Goal: Information Seeking & Learning: Learn about a topic

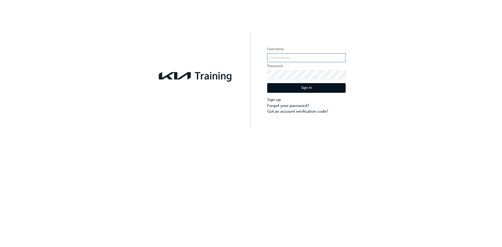
type input "KAU82027A3"
click at [303, 92] on button "Sign In" at bounding box center [306, 88] width 78 height 10
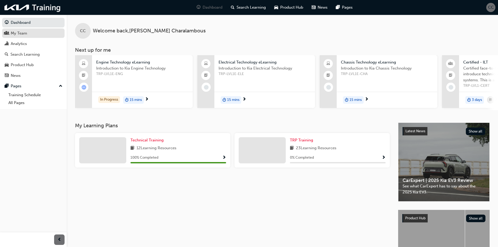
click at [19, 34] on div "My Team" at bounding box center [19, 33] width 16 height 6
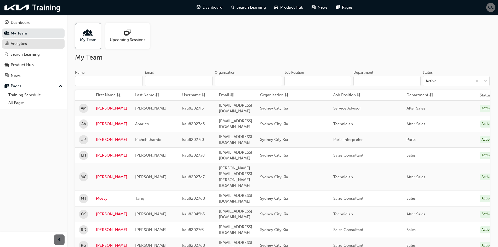
click at [12, 45] on div "Analytics" at bounding box center [19, 44] width 16 height 6
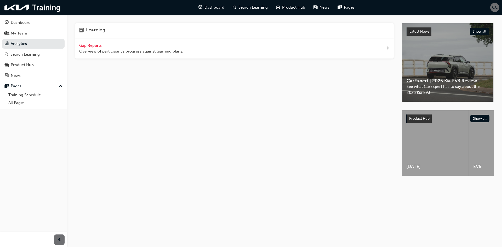
click at [95, 45] on span "Gap Reports" at bounding box center [91, 45] width 24 height 5
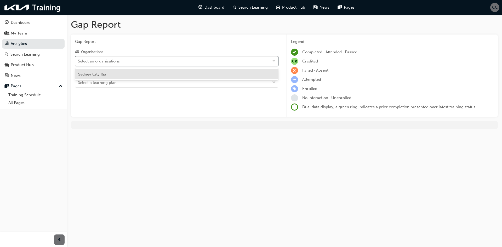
click at [109, 61] on div "Select an organisations" at bounding box center [99, 61] width 42 height 6
click at [78, 61] on input "Organisations option Sydney City Kia focused, 1 of 1. 1 result available. Use U…" at bounding box center [78, 61] width 1 height 4
click at [105, 75] on span "Sydney City Kia" at bounding box center [92, 74] width 28 height 5
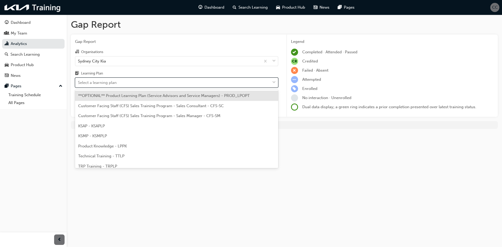
click at [104, 81] on div "Select a learning plan" at bounding box center [97, 83] width 39 height 6
click at [78, 81] on input "Learning Plan option **OPTIONAL** Product Learning Plan (Service Advisors and S…" at bounding box center [78, 82] width 1 height 4
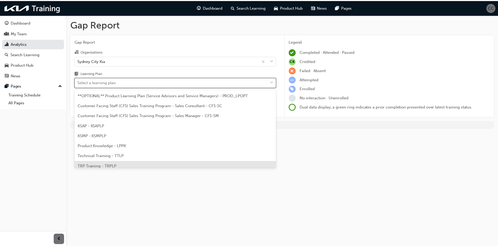
scroll to position [14, 0]
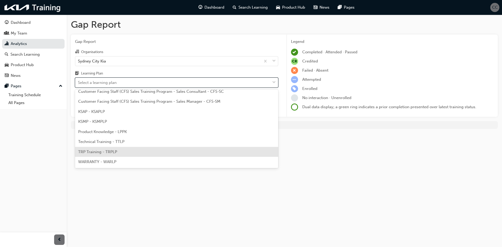
click at [113, 153] on span "TRP Training - TRPLP" at bounding box center [97, 152] width 39 height 5
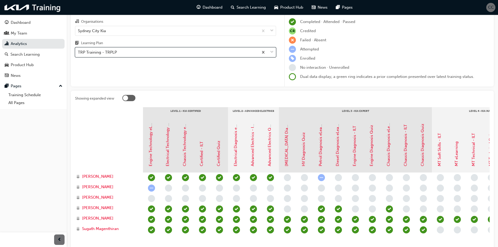
scroll to position [66, 0]
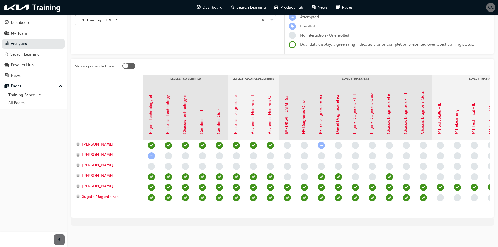
click at [287, 126] on link "[MEDICAL_DATA] Diagnosis - ILT" at bounding box center [286, 104] width 5 height 59
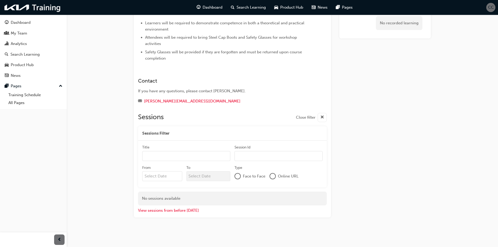
scroll to position [104, 0]
click at [238, 177] on div at bounding box center [237, 175] width 5 height 5
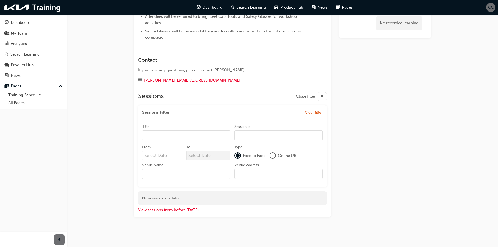
scroll to position [0, 0]
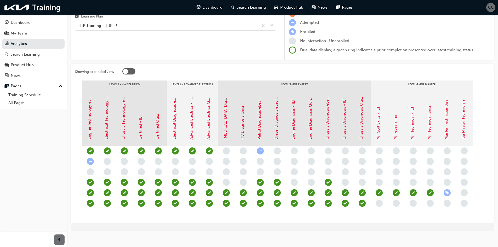
scroll to position [66, 0]
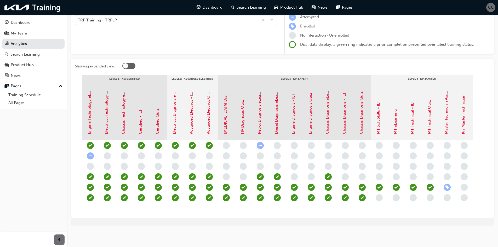
click at [227, 111] on link "[MEDICAL_DATA] Diagnosis - ILT" at bounding box center [225, 104] width 5 height 59
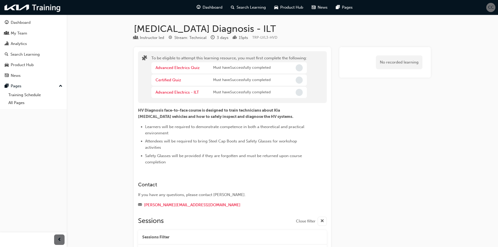
scroll to position [78, 0]
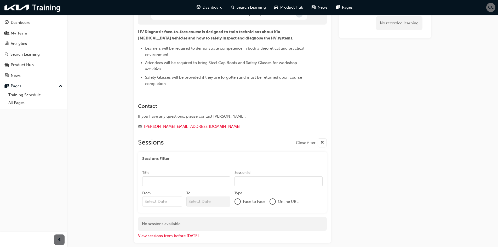
click at [321, 141] on span "cross-icon" at bounding box center [322, 143] width 4 height 7
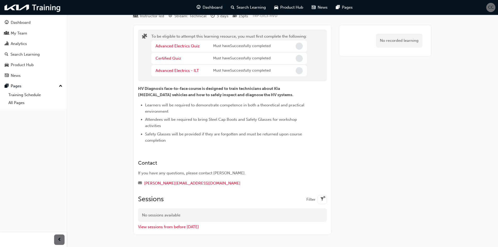
scroll to position [39, 0]
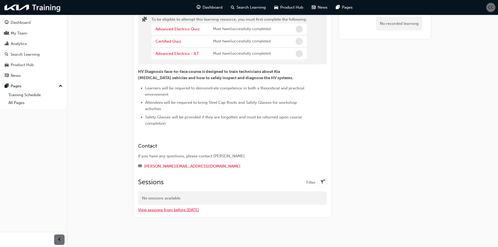
click at [184, 208] on button "View sessions from before [DATE]" at bounding box center [168, 210] width 61 height 6
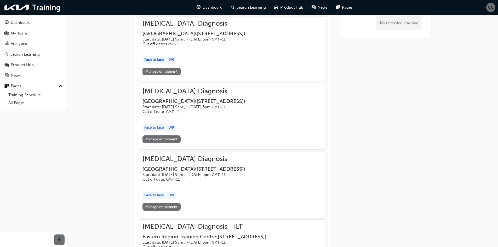
scroll to position [274, 0]
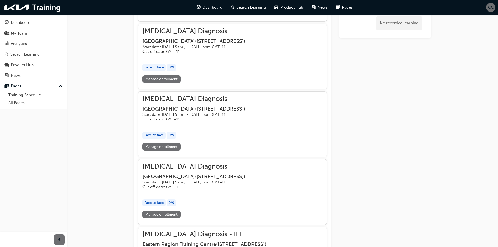
click at [170, 151] on link "Manage enrollment" at bounding box center [161, 147] width 38 height 8
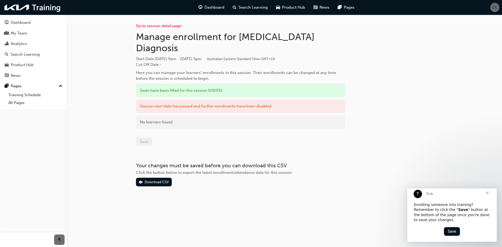
click at [154, 115] on div "No learners found" at bounding box center [240, 122] width 209 height 14
click at [489, 198] on span "Close" at bounding box center [487, 193] width 19 height 19
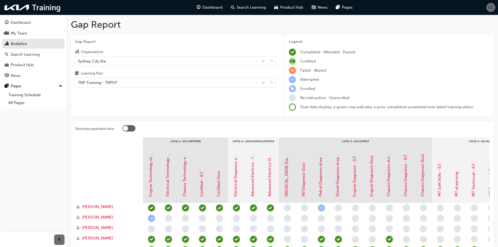
scroll to position [66, 0]
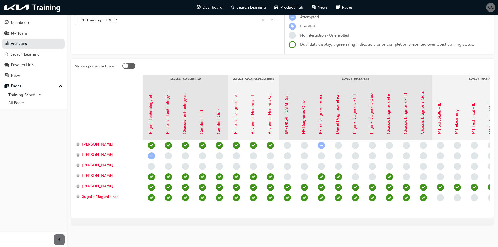
click at [339, 125] on link "Diesel Diagnosis eLearning" at bounding box center [337, 109] width 5 height 49
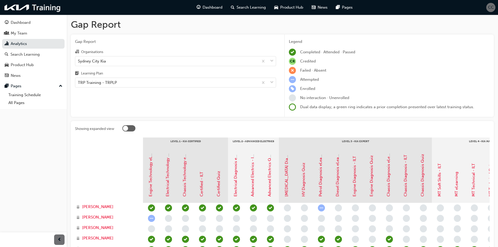
scroll to position [66, 0]
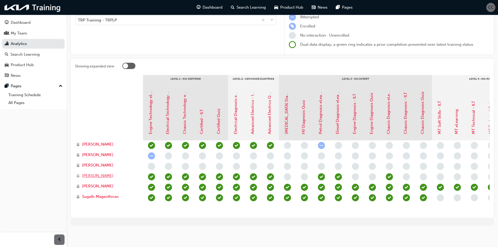
click at [100, 173] on span "[PERSON_NAME]" at bounding box center [97, 176] width 31 height 6
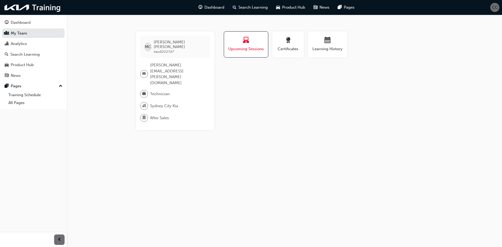
click at [258, 52] on button "Upcoming Sessions" at bounding box center [246, 44] width 44 height 26
click at [293, 54] on button "Certificates" at bounding box center [287, 44] width 31 height 26
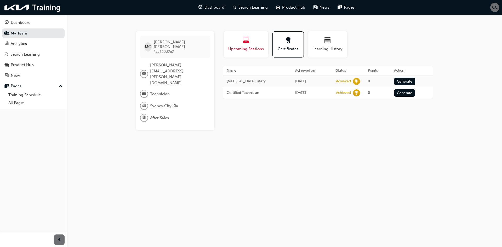
click at [249, 44] on span "laptop-icon" at bounding box center [246, 40] width 6 height 7
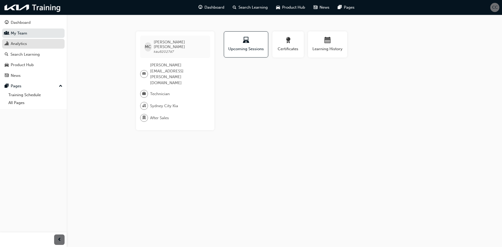
click at [30, 44] on div "Analytics" at bounding box center [33, 44] width 57 height 7
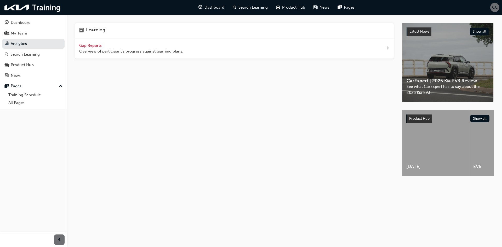
click at [86, 45] on span "Gap Reports" at bounding box center [91, 45] width 24 height 5
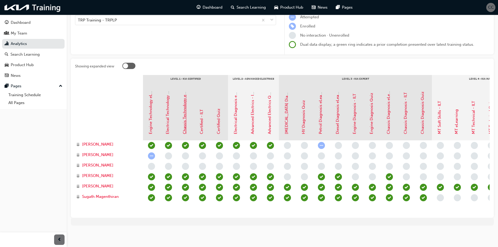
scroll to position [66, 0]
click at [129, 63] on div at bounding box center [128, 66] width 13 height 6
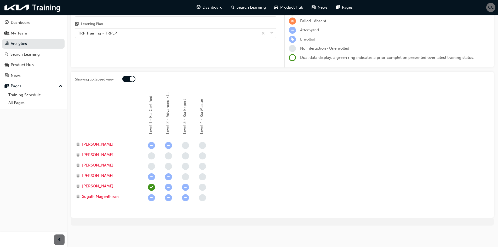
click at [132, 80] on div at bounding box center [132, 78] width 5 height 5
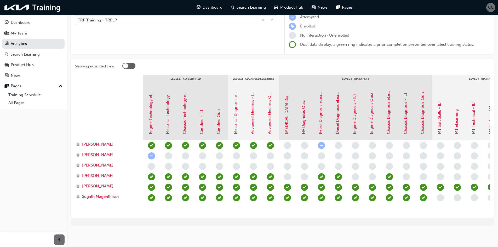
click at [131, 63] on div at bounding box center [128, 66] width 13 height 6
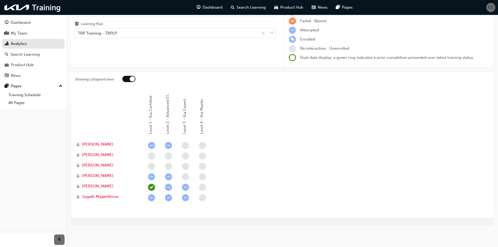
click at [131, 63] on div "Gap Report Organisations [GEOGRAPHIC_DATA] Kia Learning Plan TRP Training - TRP…" at bounding box center [175, 26] width 209 height 83
click at [131, 78] on div at bounding box center [132, 78] width 5 height 5
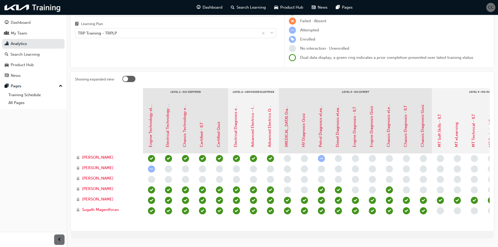
scroll to position [66, 0]
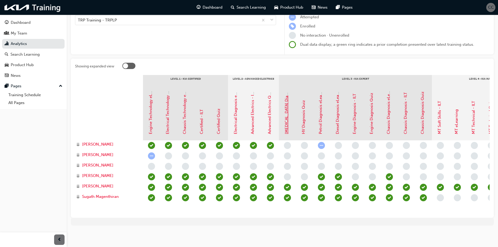
click at [287, 116] on link "[MEDICAL_DATA] Diagnosis - ILT" at bounding box center [286, 104] width 5 height 59
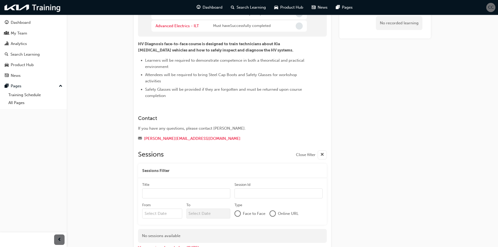
scroll to position [104, 0]
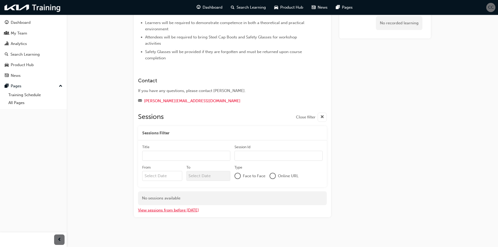
click at [187, 211] on button "View sessions from before [DATE]" at bounding box center [168, 210] width 61 height 6
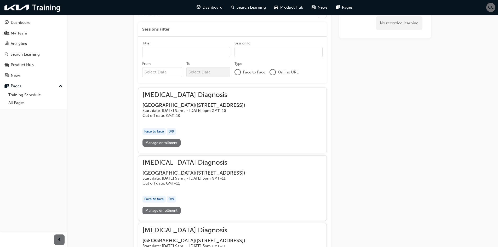
scroll to position [0, 0]
